Goal: Navigation & Orientation: Find specific page/section

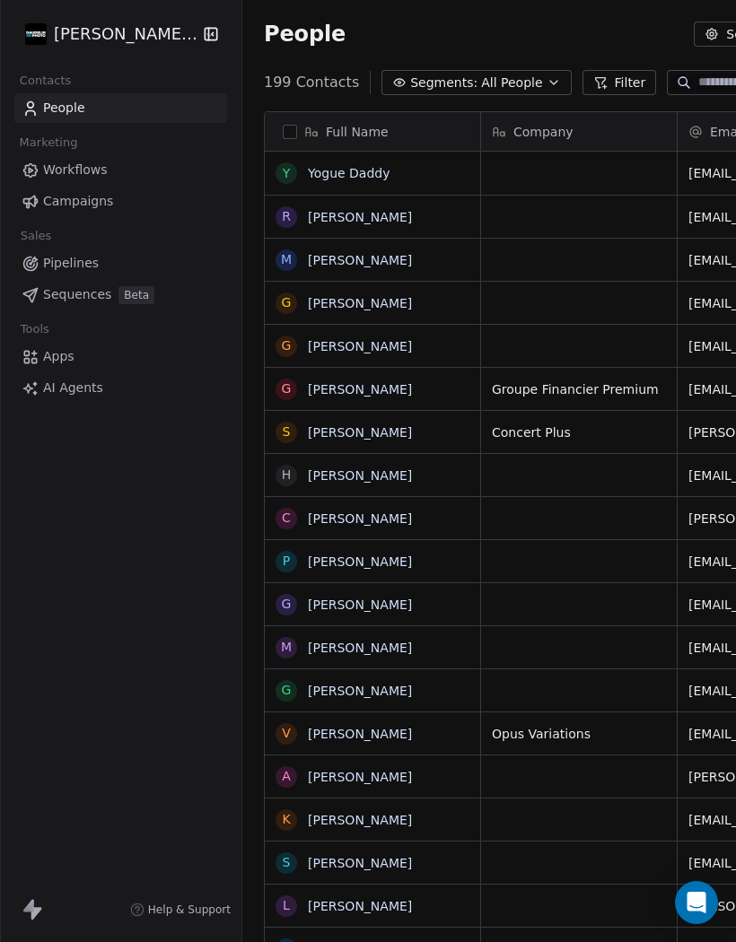
scroll to position [898, 745]
click at [56, 354] on span "Apps" at bounding box center [58, 356] width 31 height 19
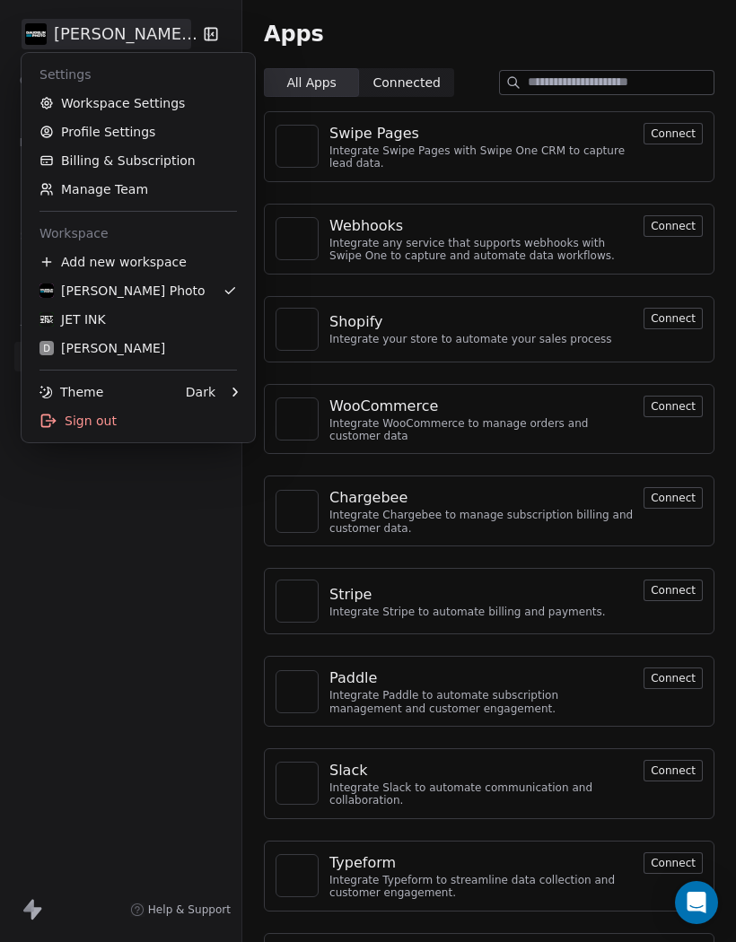
click at [74, 101] on link "Workspace Settings" at bounding box center [138, 103] width 219 height 29
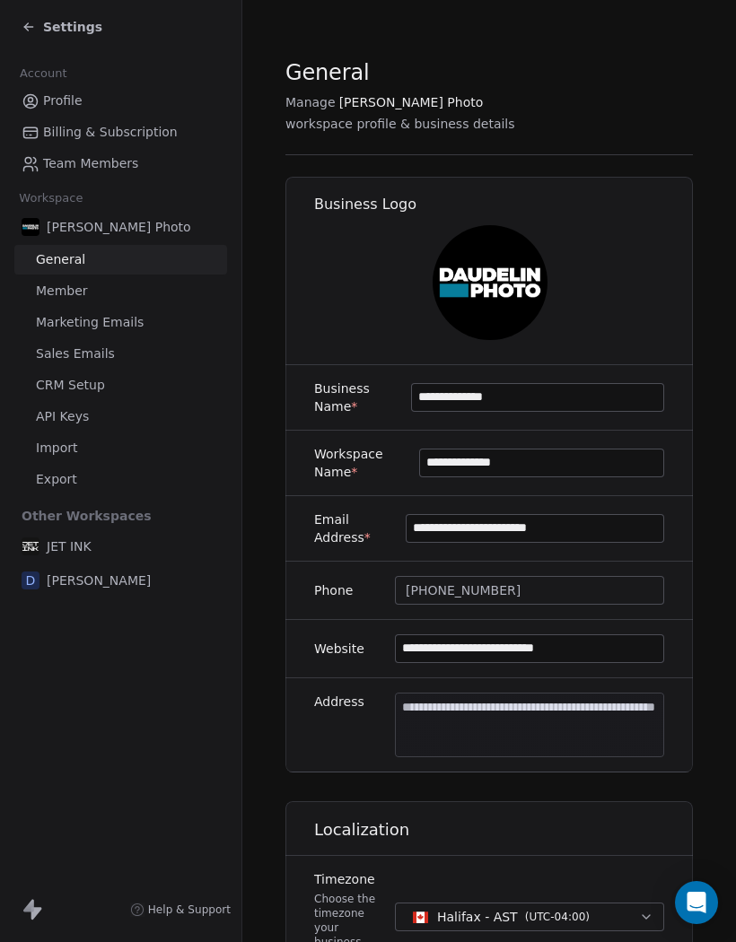
click at [55, 354] on span "Sales Emails" at bounding box center [75, 354] width 79 height 19
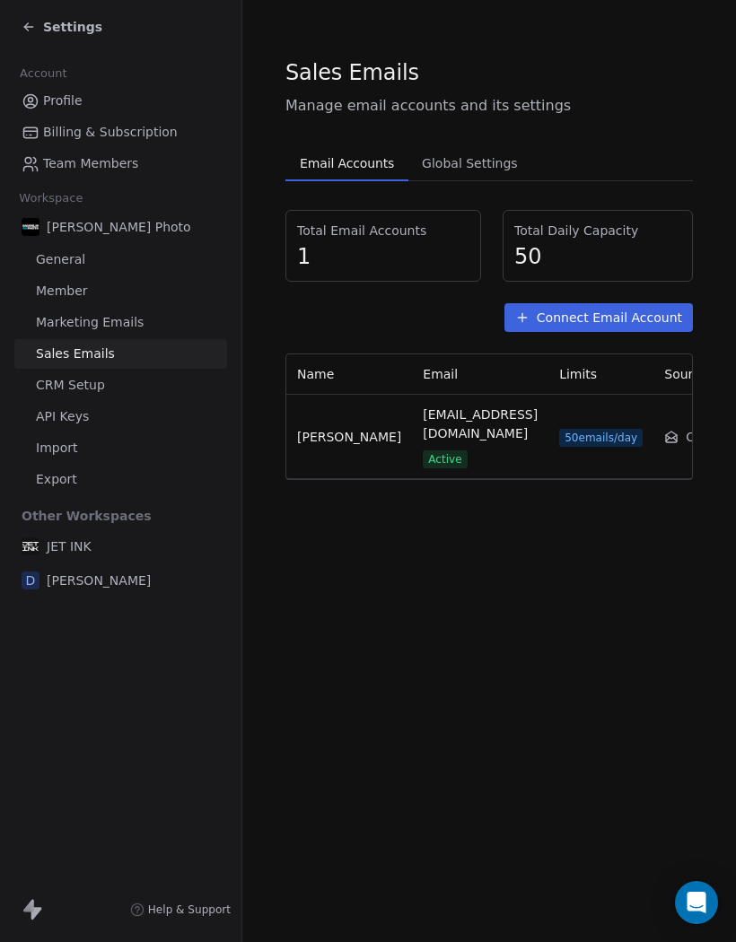
click at [455, 168] on span "Global Settings" at bounding box center [470, 163] width 110 height 25
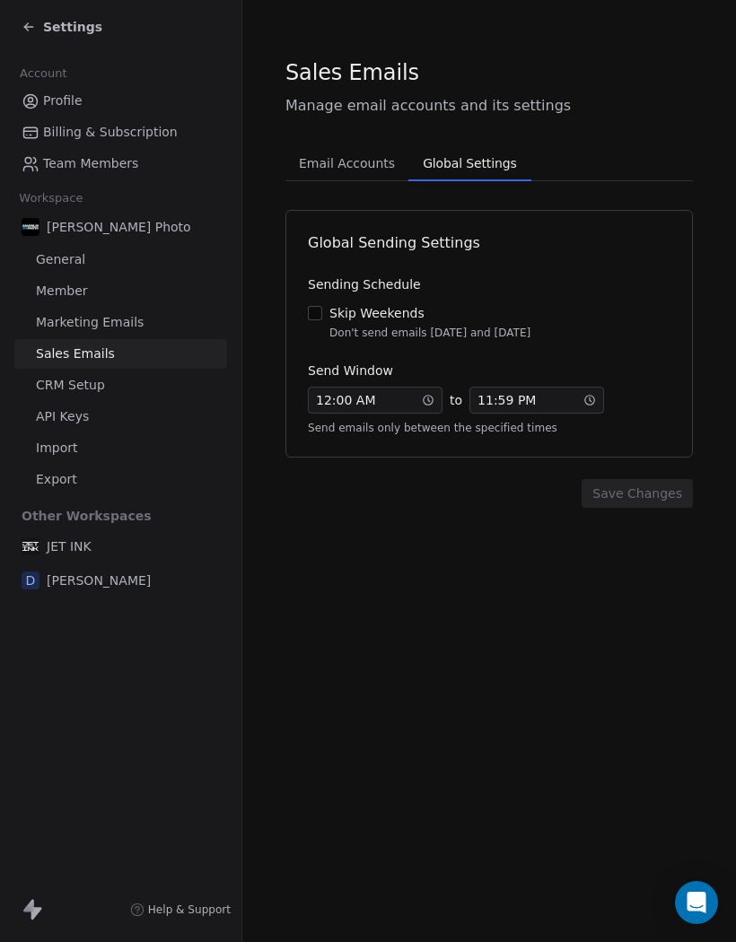
click at [49, 472] on span "Export" at bounding box center [56, 479] width 41 height 19
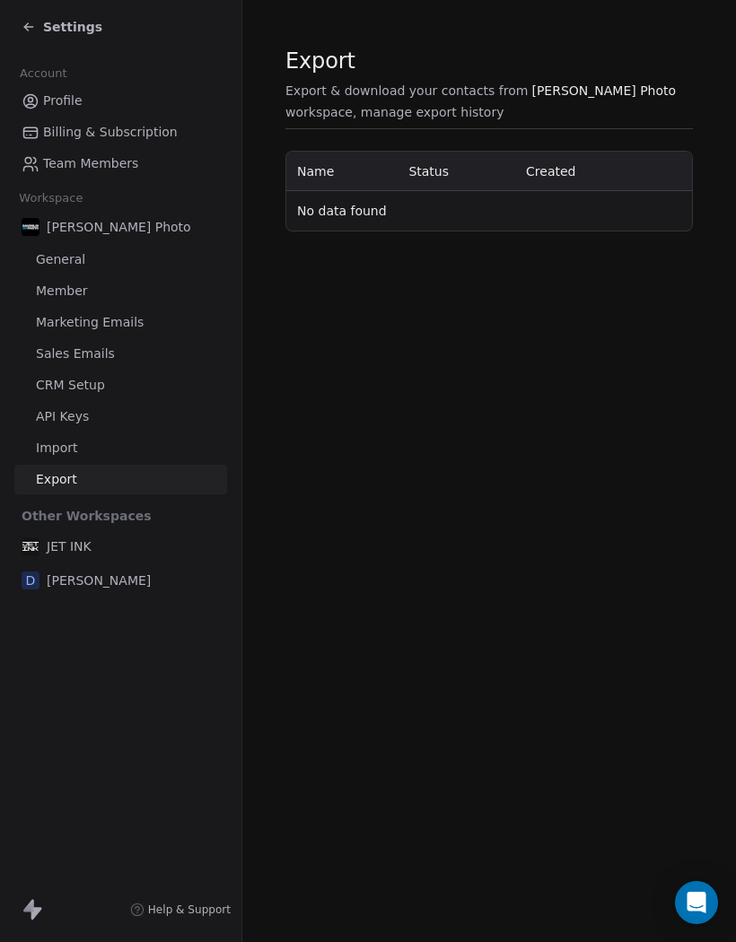
click at [52, 449] on span "Import" at bounding box center [56, 448] width 41 height 19
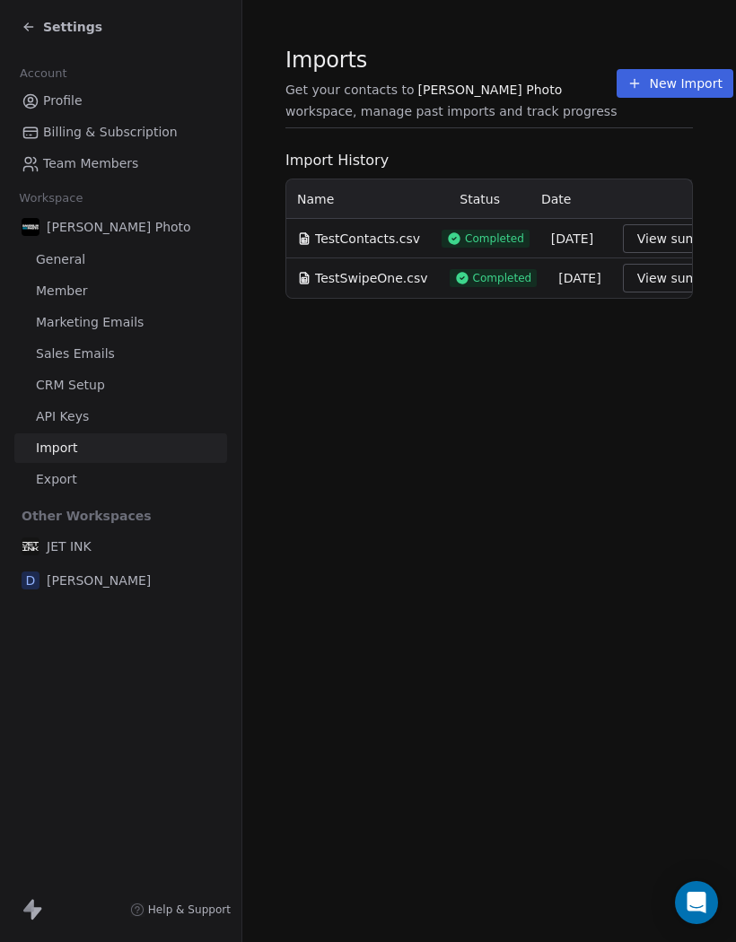
click at [45, 408] on span "API Keys" at bounding box center [62, 417] width 53 height 19
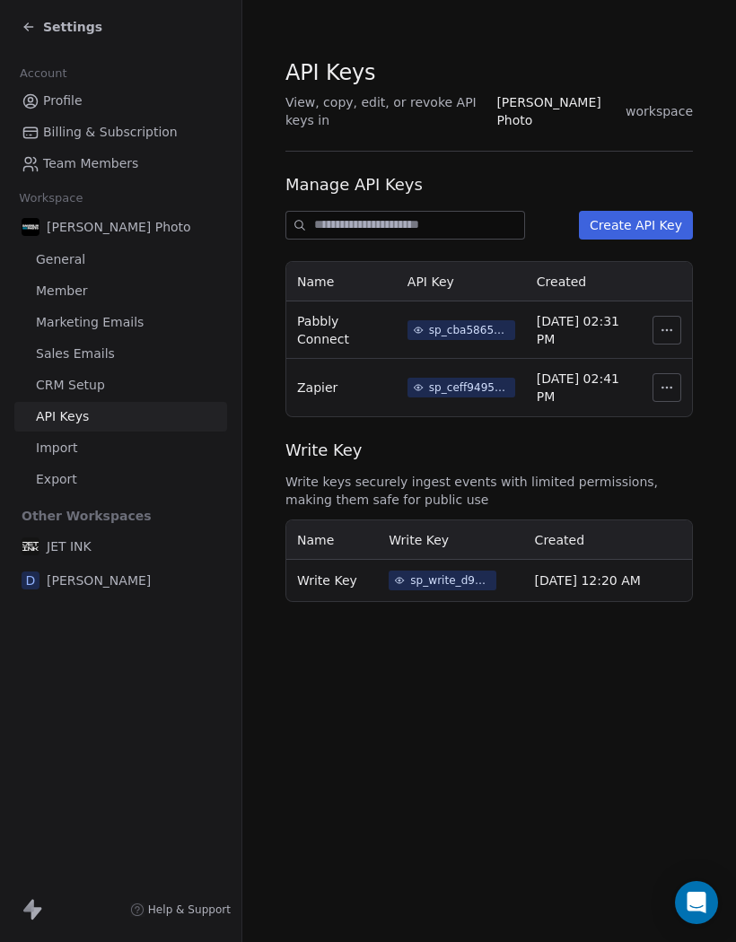
click at [87, 382] on span "CRM Setup" at bounding box center [70, 385] width 69 height 19
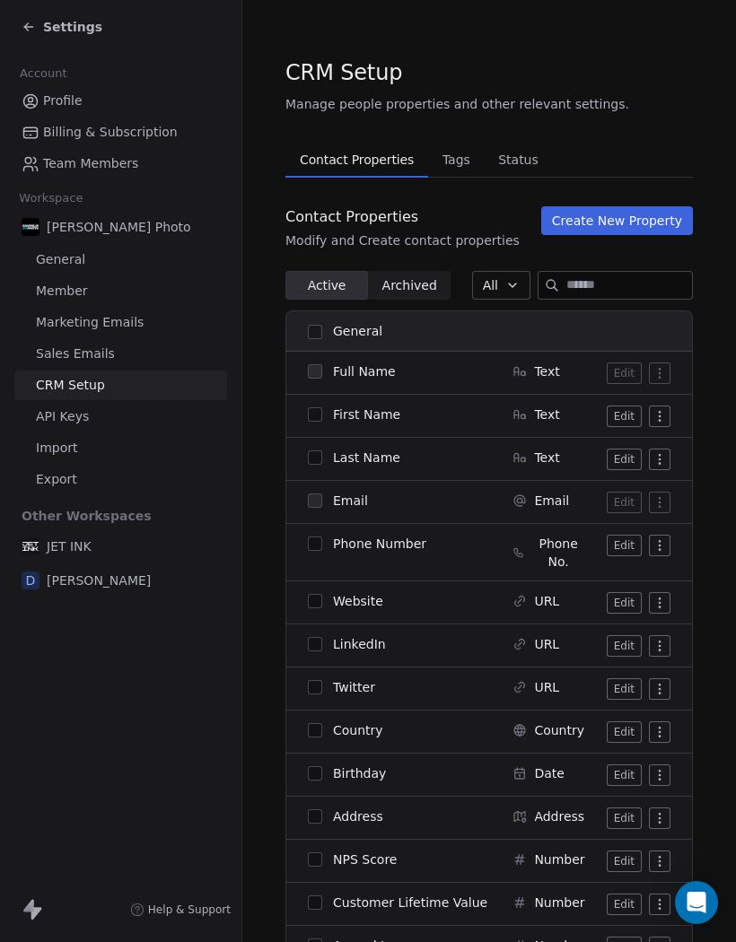
click at [74, 351] on span "Sales Emails" at bounding box center [75, 354] width 79 height 19
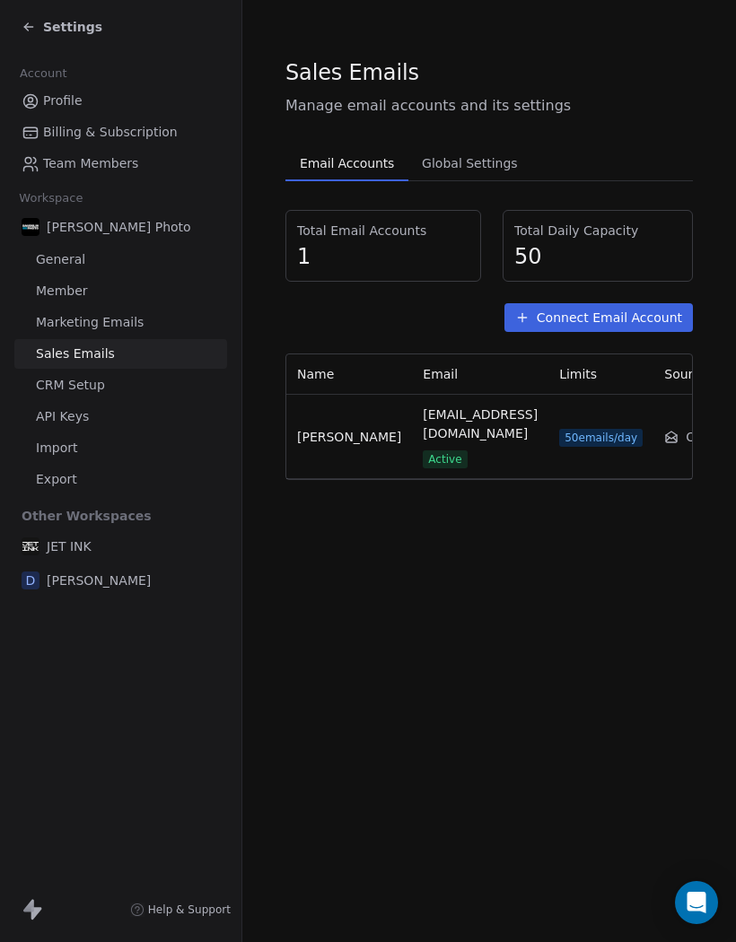
click at [67, 320] on span "Marketing Emails" at bounding box center [90, 322] width 108 height 19
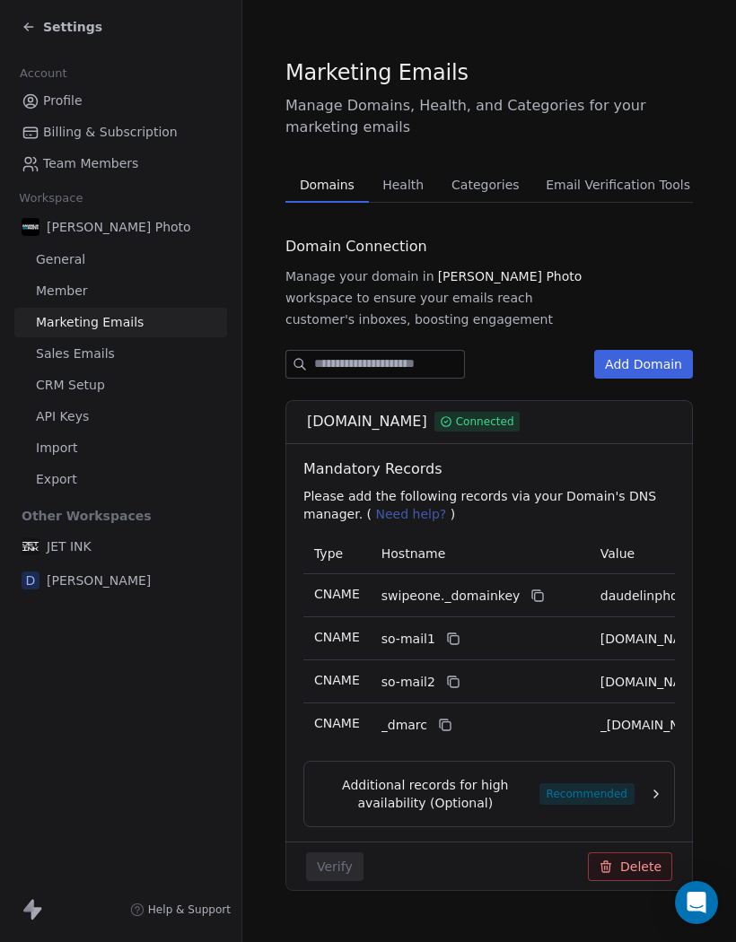
click at [587, 171] on button "Email Verification Tools Email Verification Tools" at bounding box center [618, 185] width 171 height 36
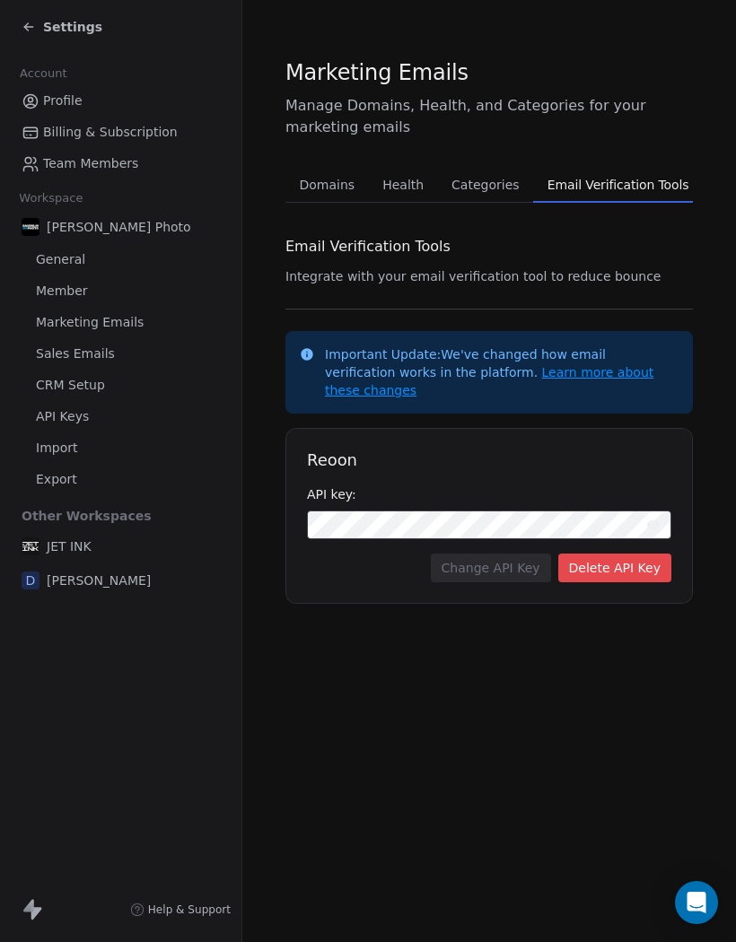
click at [496, 393] on div "Important Update: We've changed how email verification works in the platform. L…" at bounding box center [489, 372] width 408 height 83
click at [502, 369] on link "Learn more about these changes" at bounding box center [489, 381] width 329 height 32
